Goal: Navigation & Orientation: Understand site structure

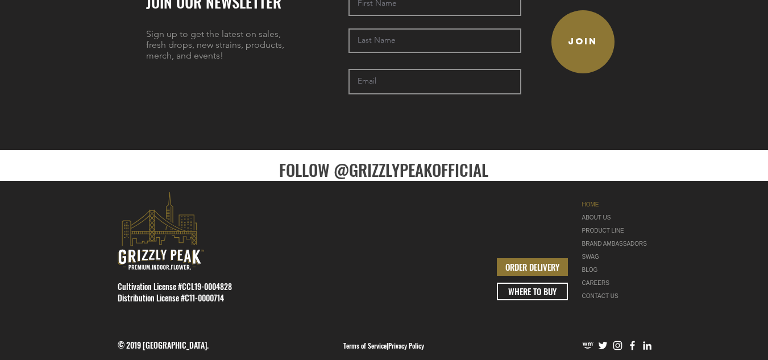
scroll to position [2678, 0]
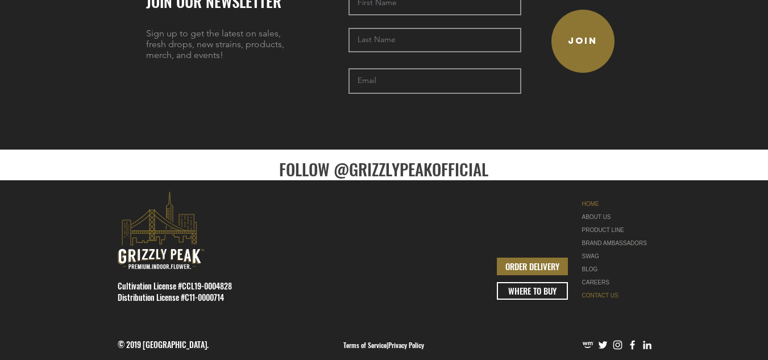
click at [611, 289] on link "CONTACT US" at bounding box center [618, 295] width 72 height 13
click at [610, 210] on link "ABOUT US" at bounding box center [618, 216] width 72 height 13
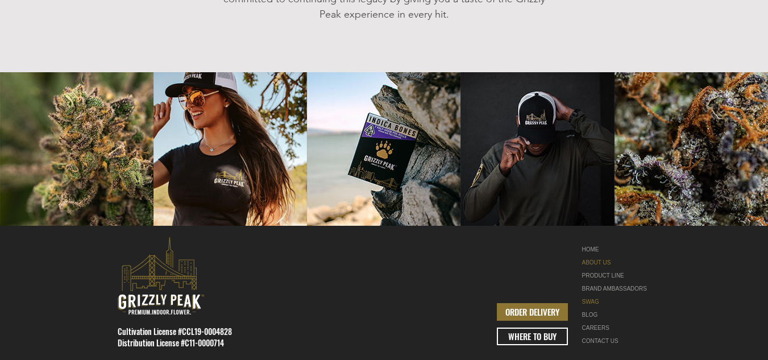
scroll to position [1502, 0]
